Goal: Find specific page/section: Find specific page/section

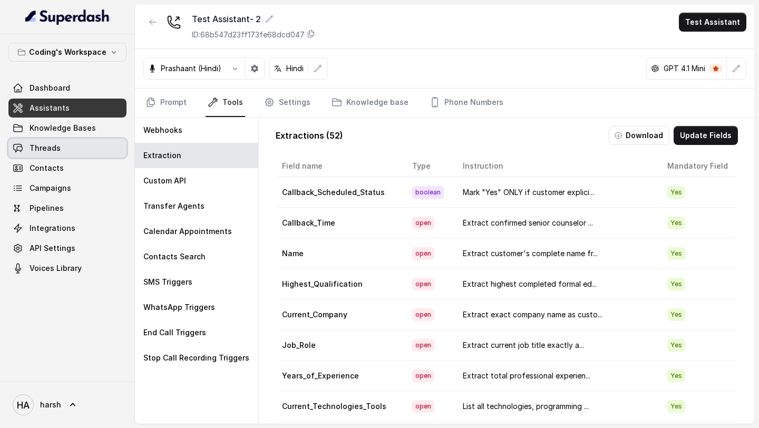
click at [61, 145] on link "Threads" at bounding box center [67, 148] width 118 height 19
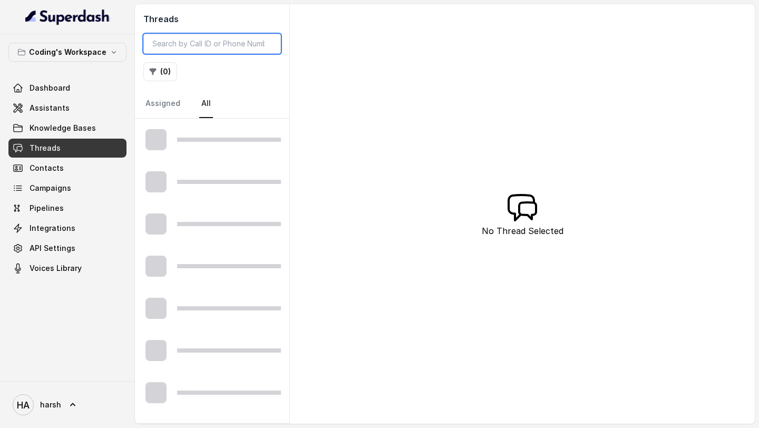
click at [210, 43] on input "search" at bounding box center [211, 44] width 137 height 20
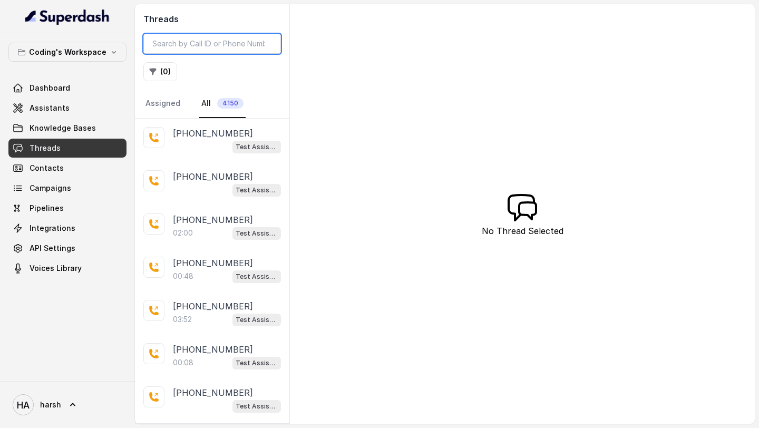
paste input "[PHONE_NUMBER]"
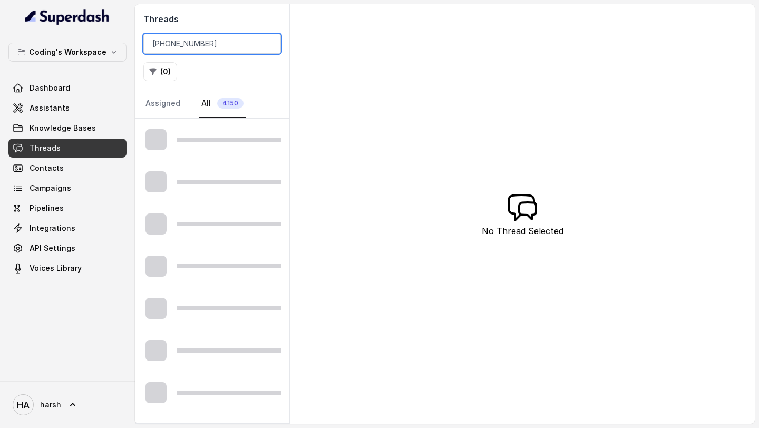
click at [164, 42] on input "[PHONE_NUMBER]" at bounding box center [211, 44] width 137 height 20
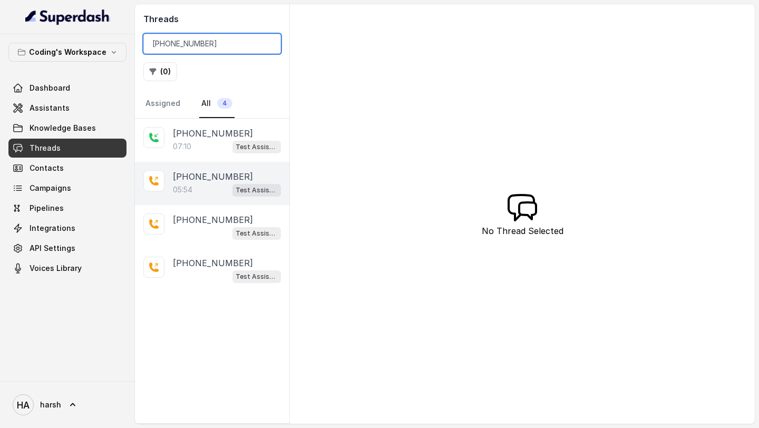
type input "[PHONE_NUMBER]"
click at [215, 192] on div "05:54 Test Assistant- 2" at bounding box center [227, 190] width 108 height 14
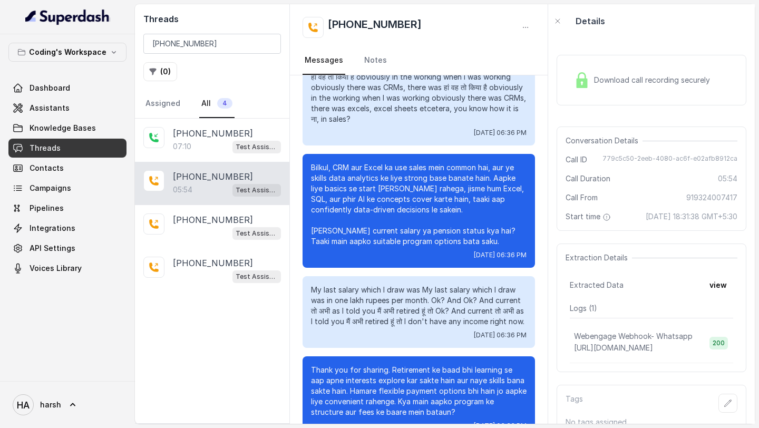
scroll to position [2102, 0]
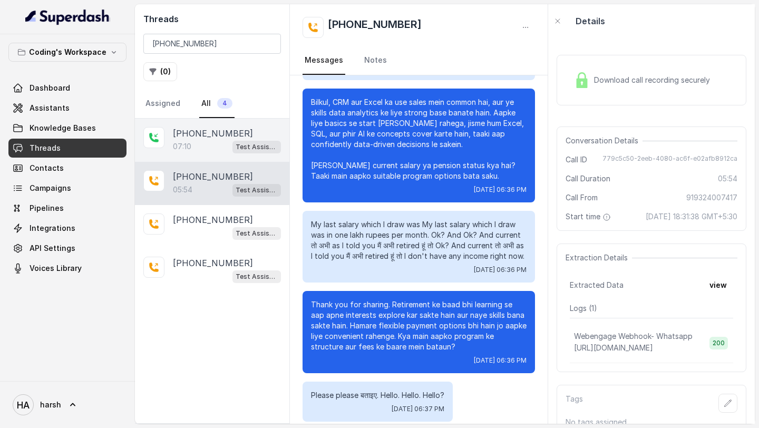
click at [214, 148] on div "07:10 Test Assistant- 2" at bounding box center [227, 147] width 108 height 14
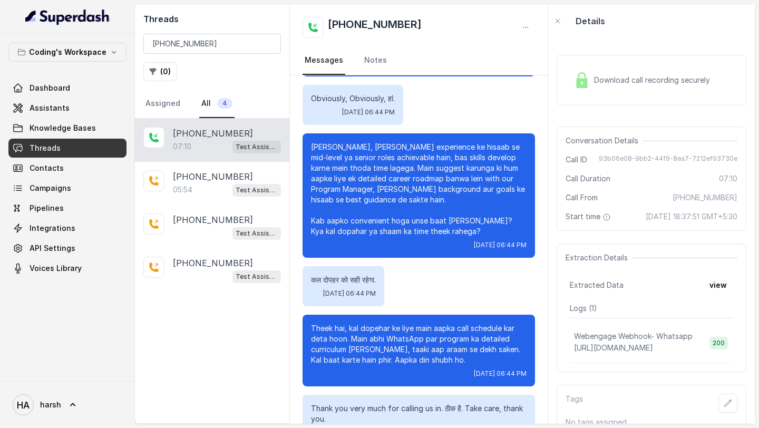
scroll to position [3242, 0]
